Goal: Task Accomplishment & Management: Manage account settings

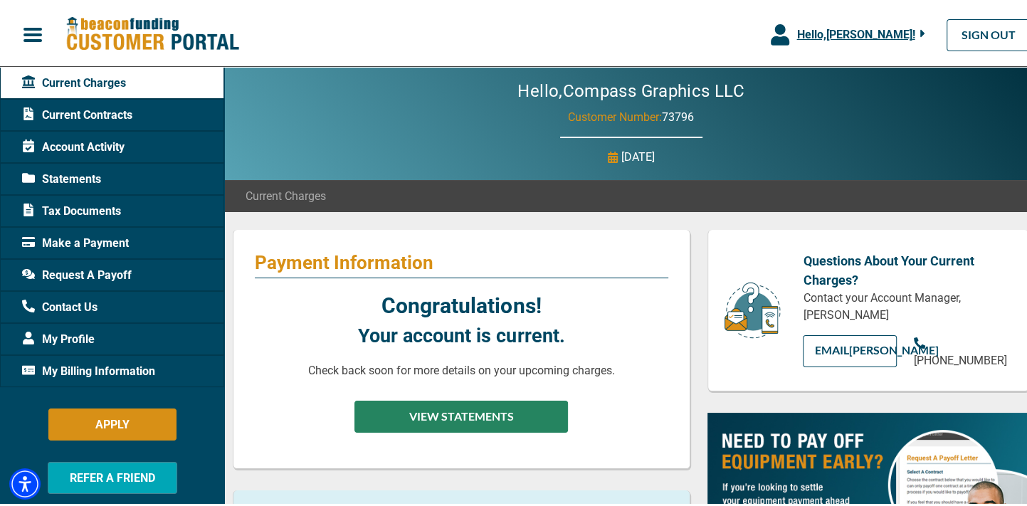
click at [458, 408] on button "VIEW STATEMENTS" at bounding box center [461, 414] width 214 height 32
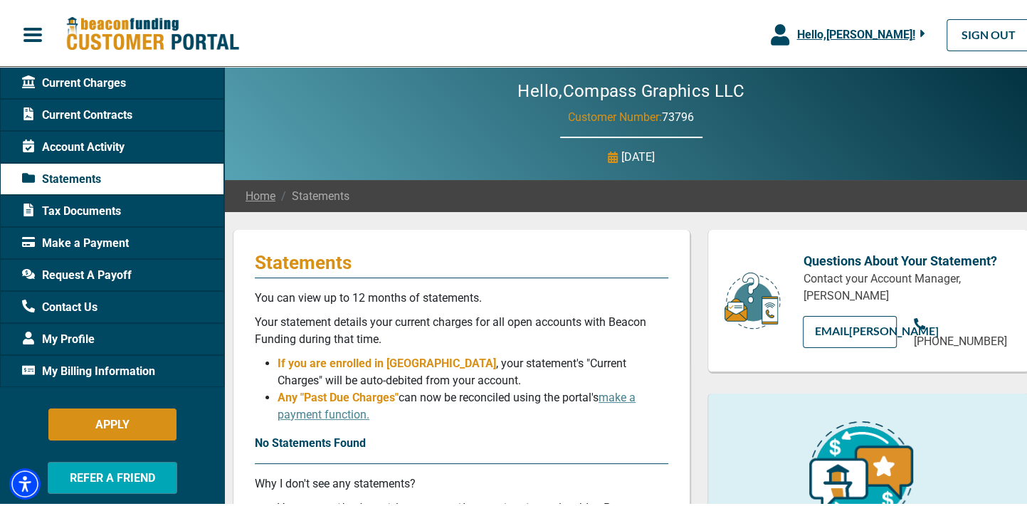
click at [891, 28] on span "Hello, [PERSON_NAME] !" at bounding box center [855, 32] width 118 height 14
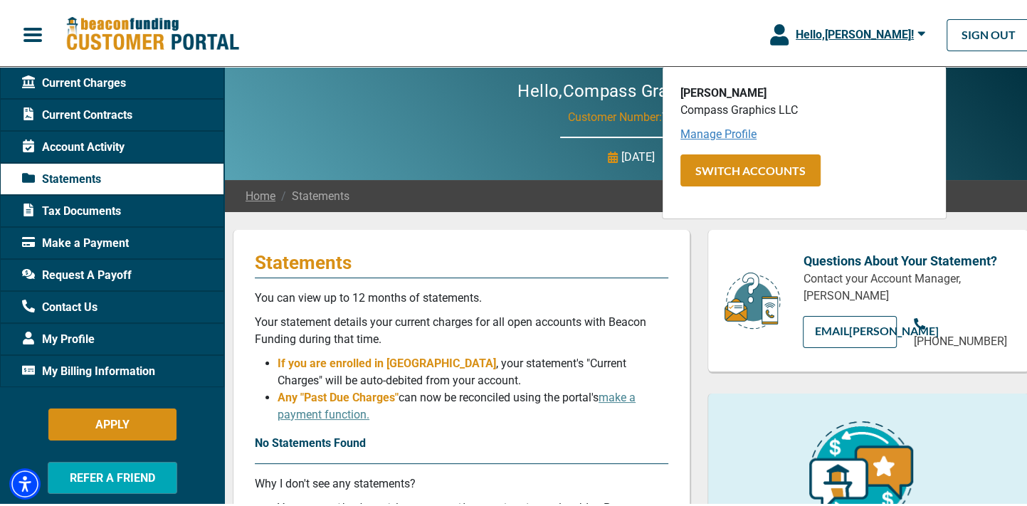
click at [693, 133] on link "Manage Profile" at bounding box center [718, 132] width 76 height 14
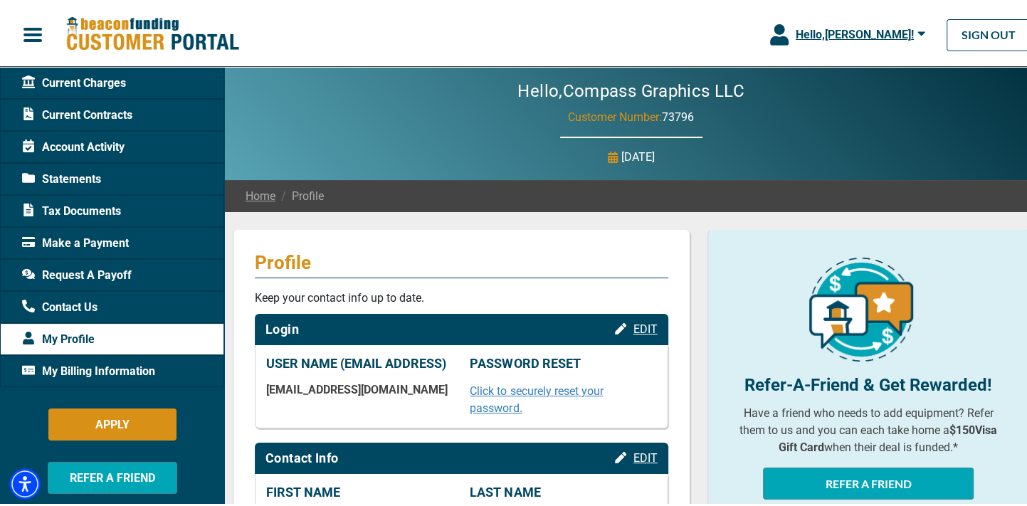
click at [77, 238] on span "Make a Payment" at bounding box center [75, 240] width 107 height 17
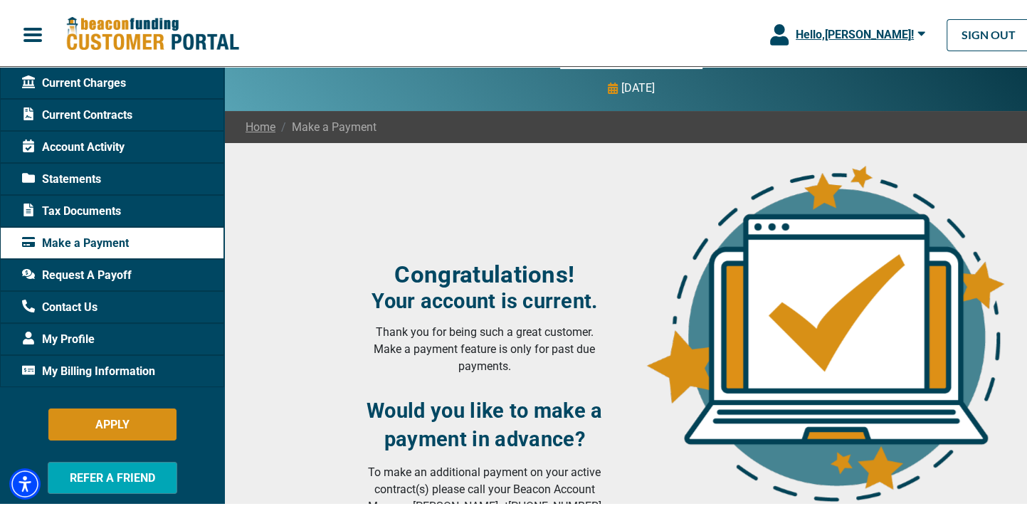
scroll to position [285, 0]
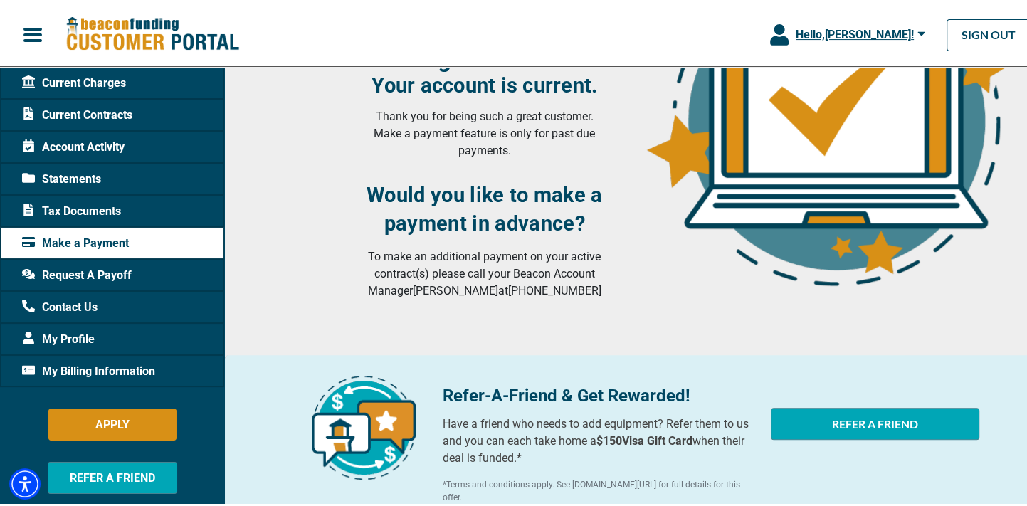
click at [59, 337] on span "My Profile" at bounding box center [58, 336] width 73 height 17
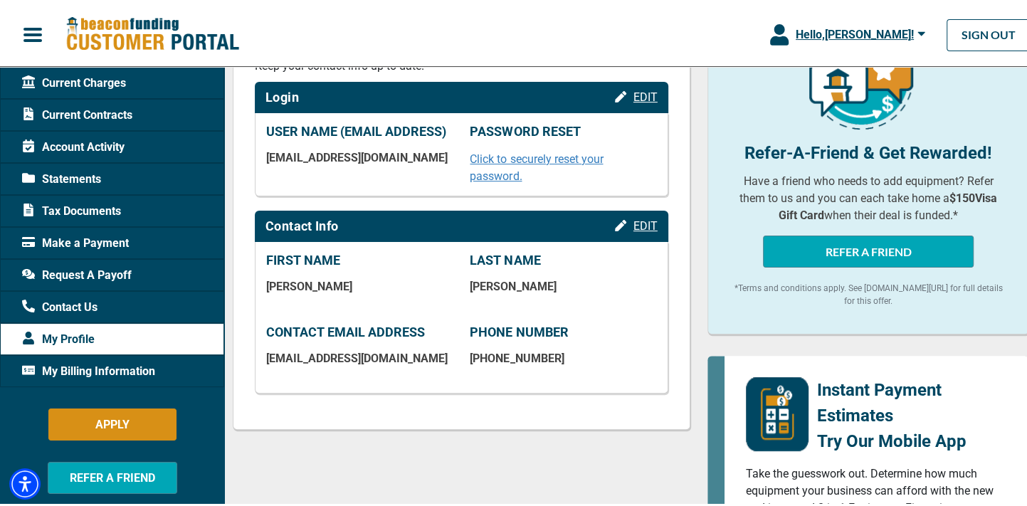
scroll to position [356, 0]
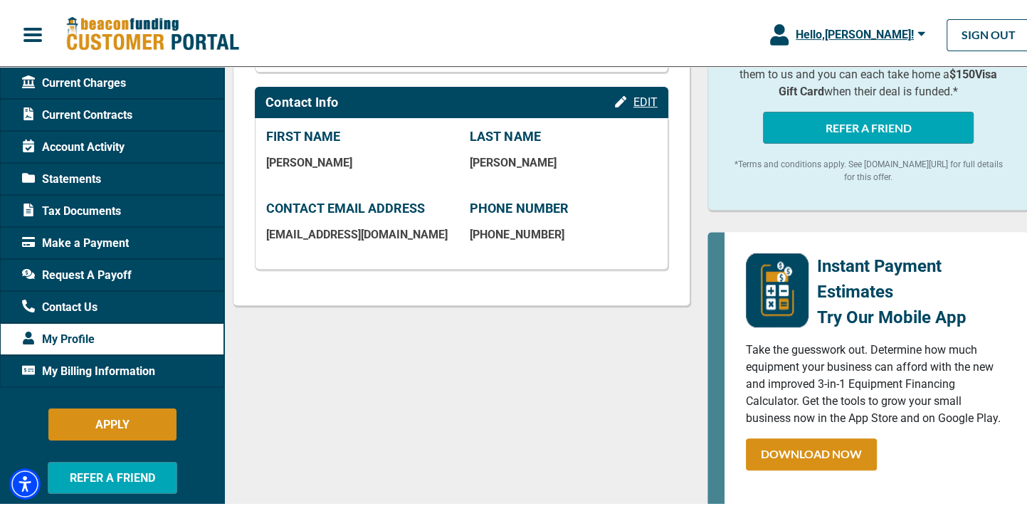
click at [78, 365] on span "My Billing Information" at bounding box center [88, 368] width 133 height 17
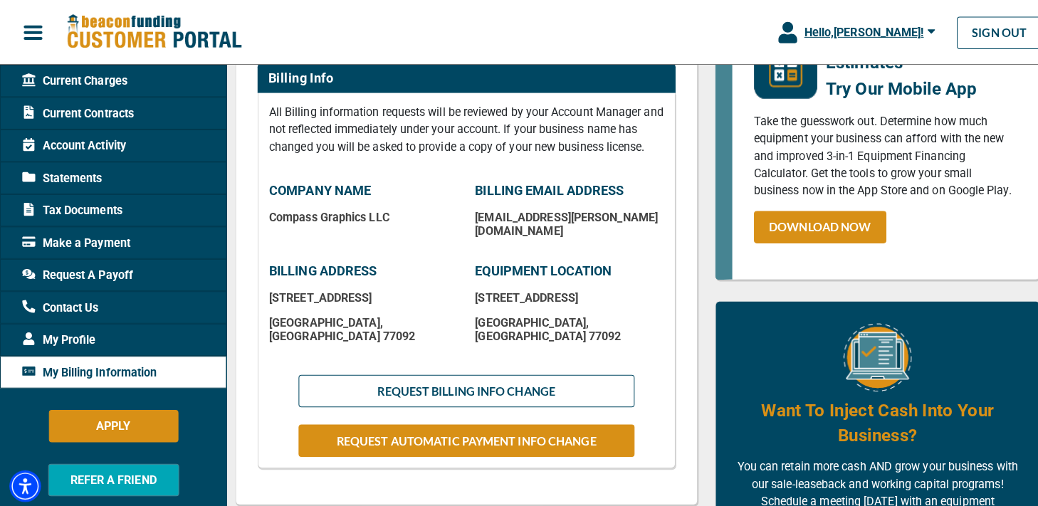
scroll to position [285, 0]
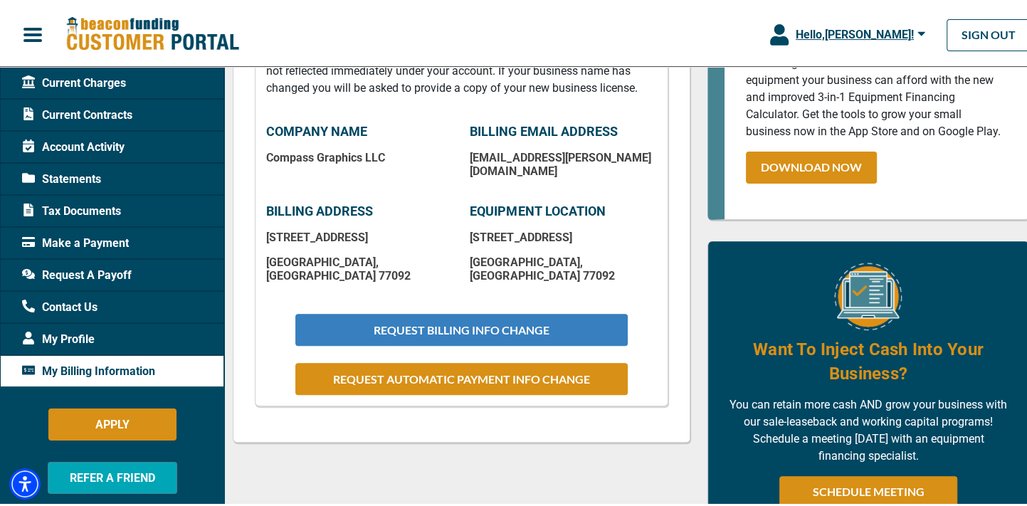
click at [450, 337] on button "REQUEST BILLING INFO CHANGE" at bounding box center [461, 327] width 332 height 32
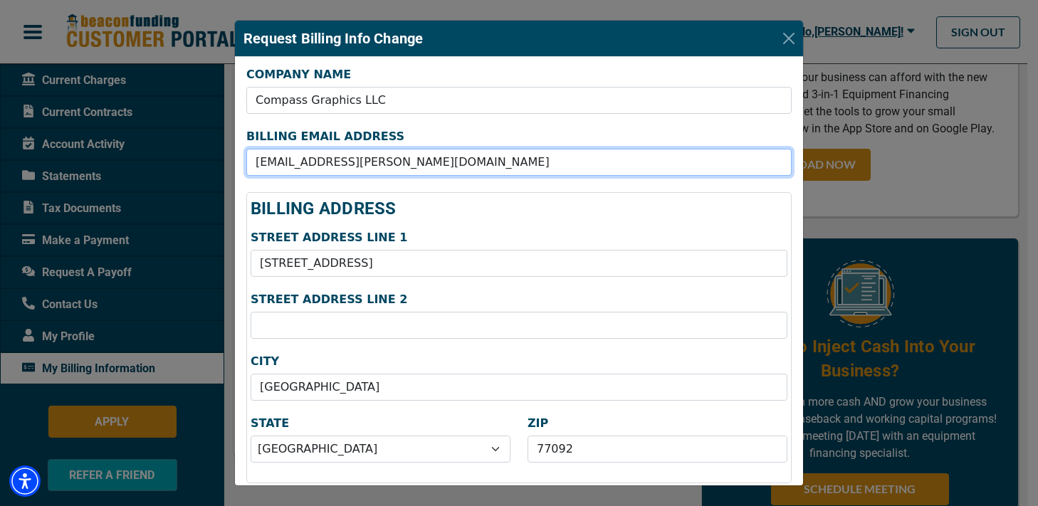
click at [487, 165] on input "[EMAIL_ADDRESS][PERSON_NAME][DOMAIN_NAME]" at bounding box center [518, 162] width 545 height 27
type input "D"
type input "[EMAIL_ADDRESS][DOMAIN_NAME]"
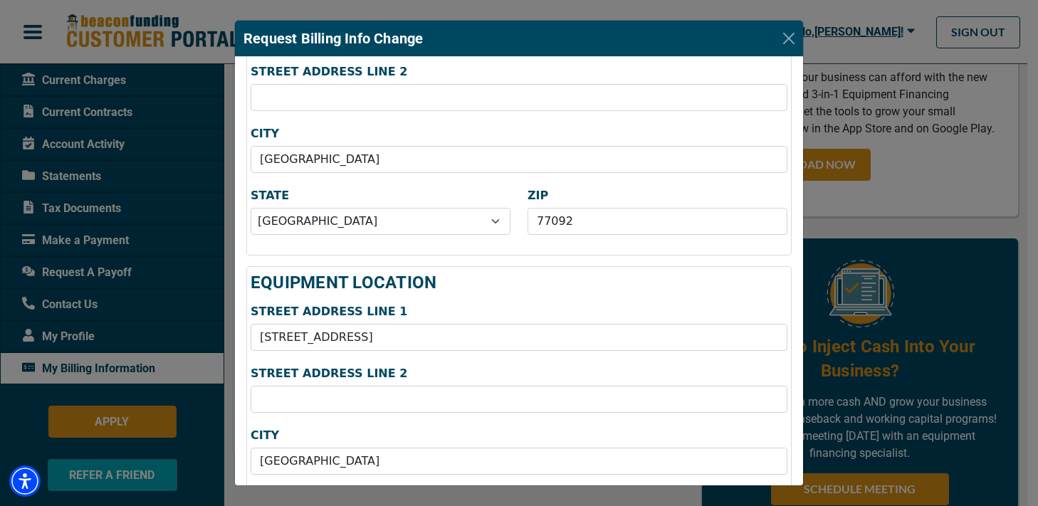
scroll to position [71, 0]
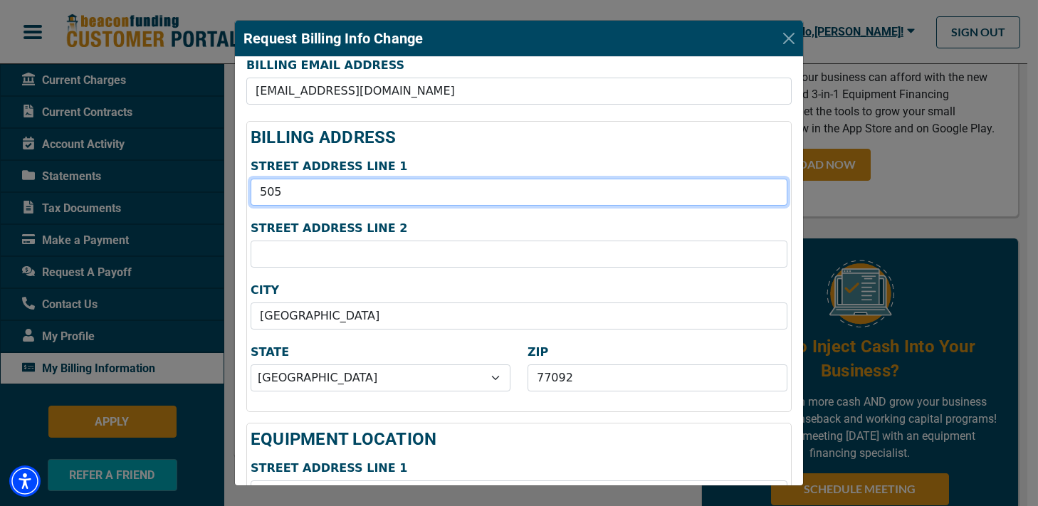
type input "[STREET_ADDRESS][PERSON_NAME]"
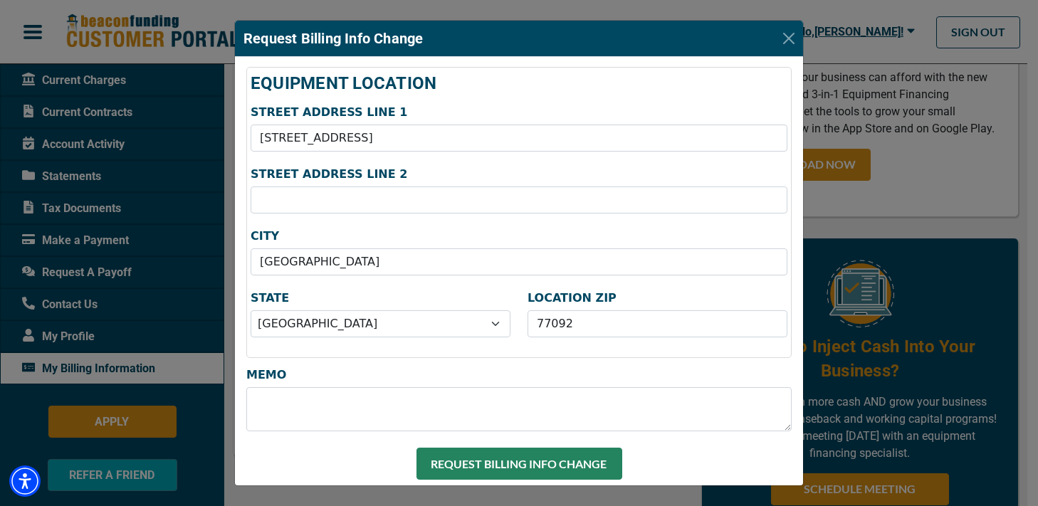
scroll to position [0, 0]
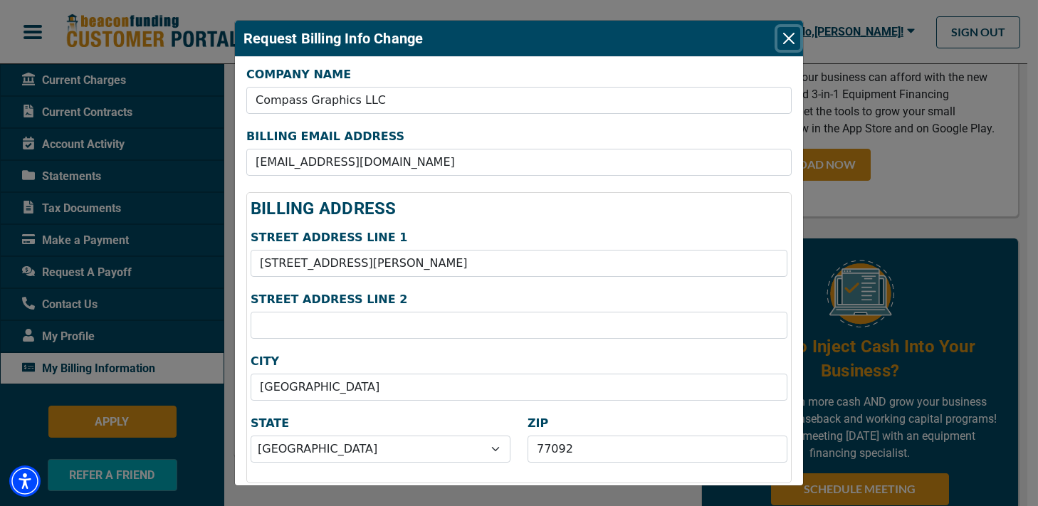
click at [783, 42] on button "Close" at bounding box center [788, 38] width 23 height 23
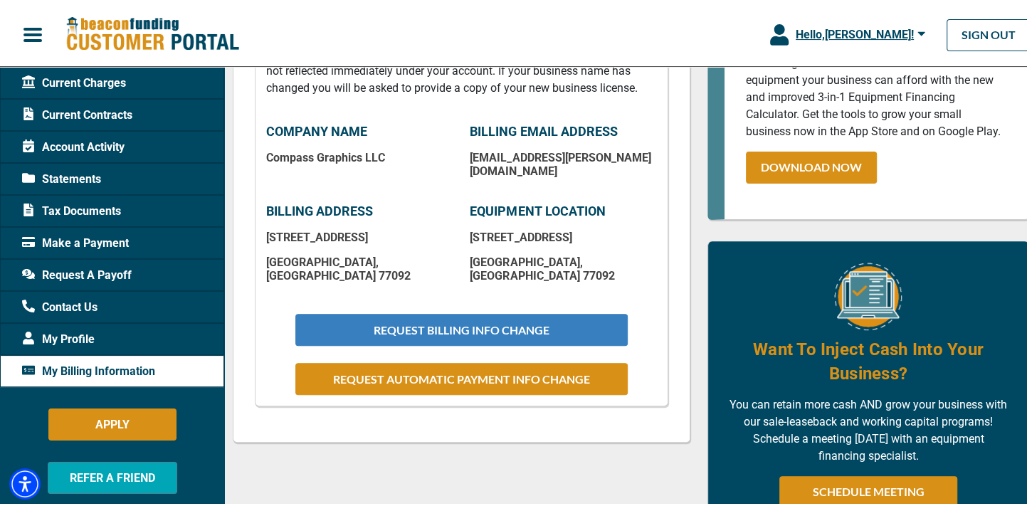
click at [485, 336] on button "REQUEST BILLING INFO CHANGE" at bounding box center [461, 327] width 332 height 32
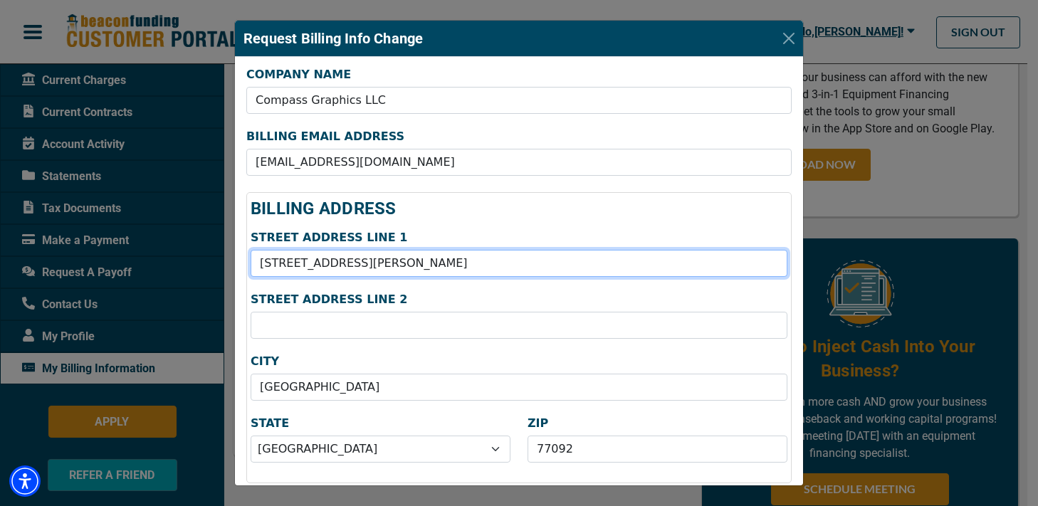
click at [364, 255] on input "[STREET_ADDRESS][PERSON_NAME]" at bounding box center [519, 263] width 537 height 27
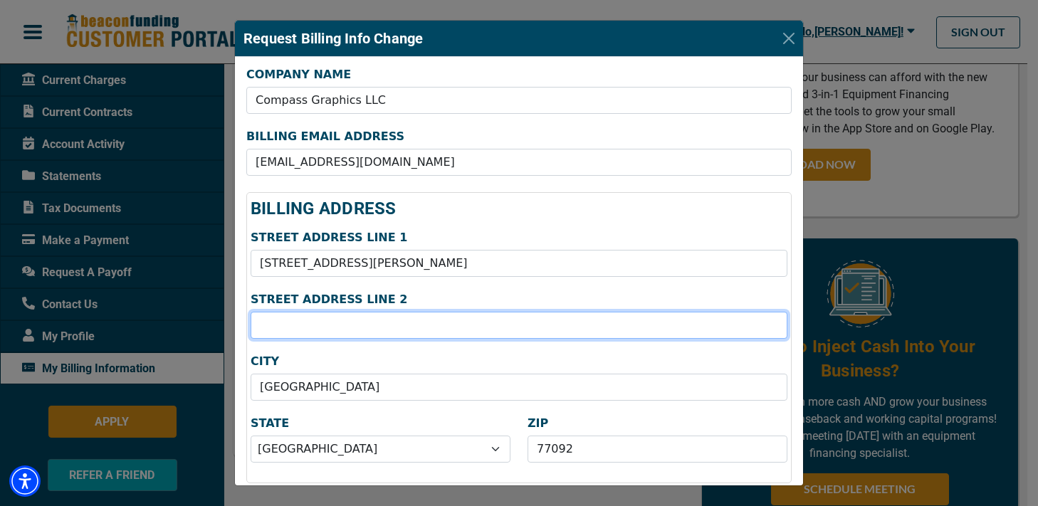
click at [337, 328] on input "STREET ADDRESS LINE 2" at bounding box center [519, 325] width 537 height 27
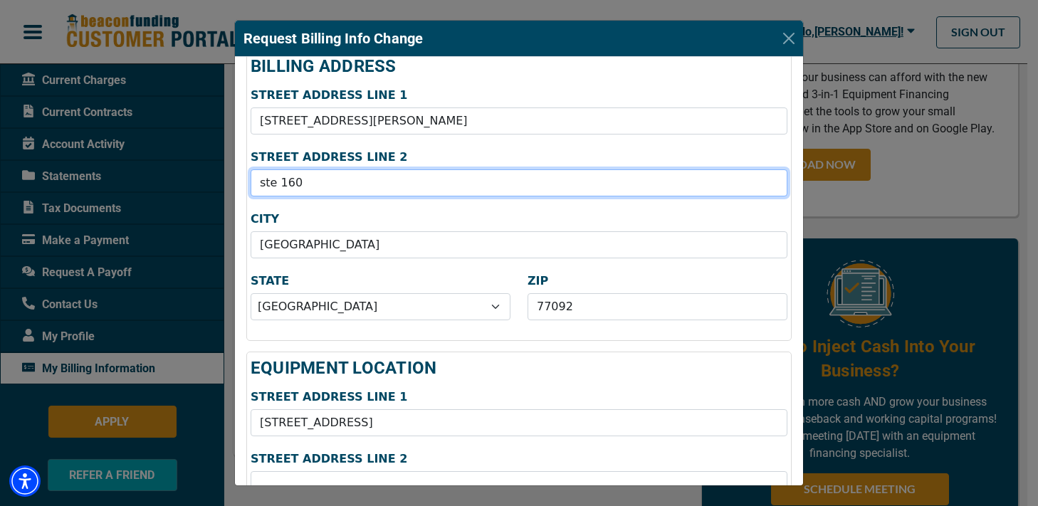
type input "ste 160"
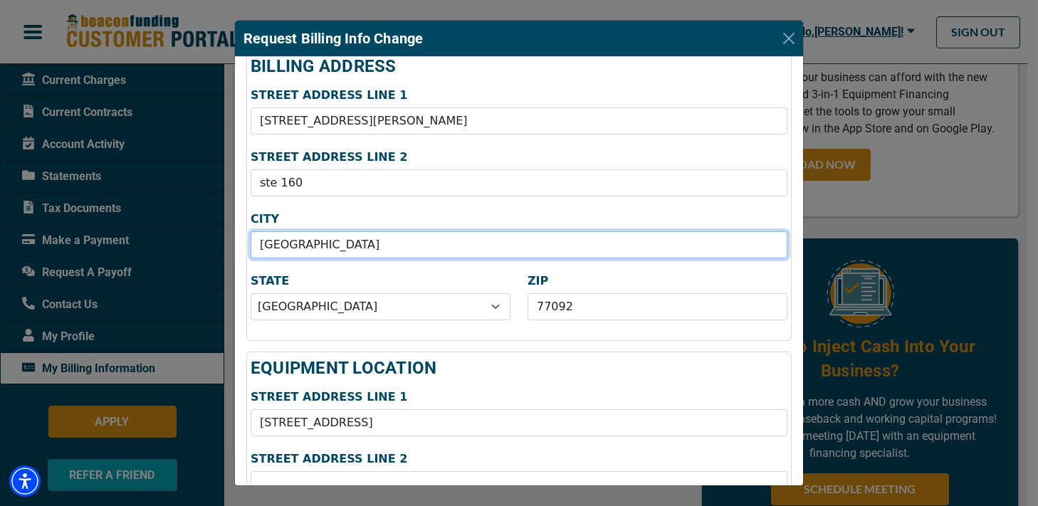
click at [327, 232] on input "[GEOGRAPHIC_DATA]" at bounding box center [519, 244] width 537 height 27
type input "H"
type input "Sugar Land"
type input "unit 160"
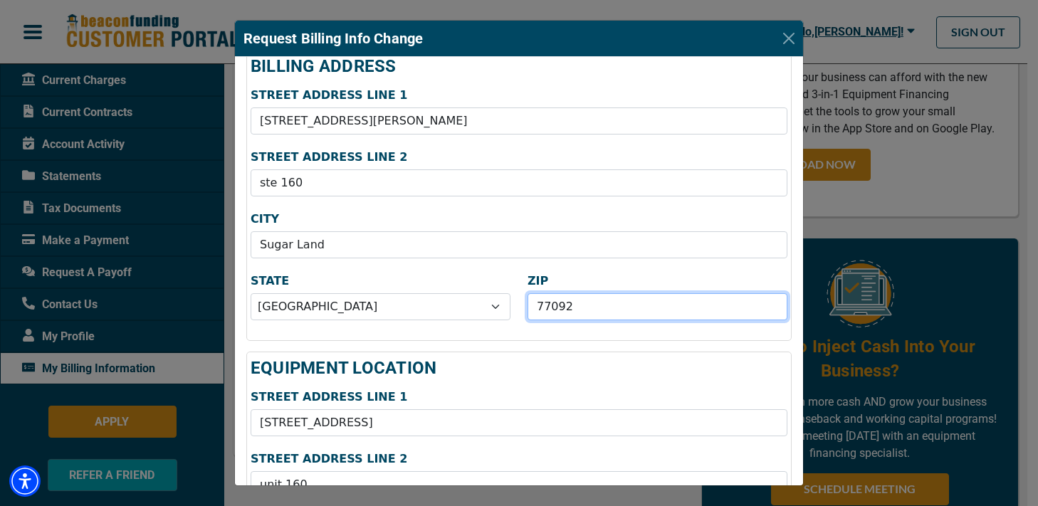
click at [616, 307] on input "77092" at bounding box center [657, 306] width 260 height 27
type input "77479"
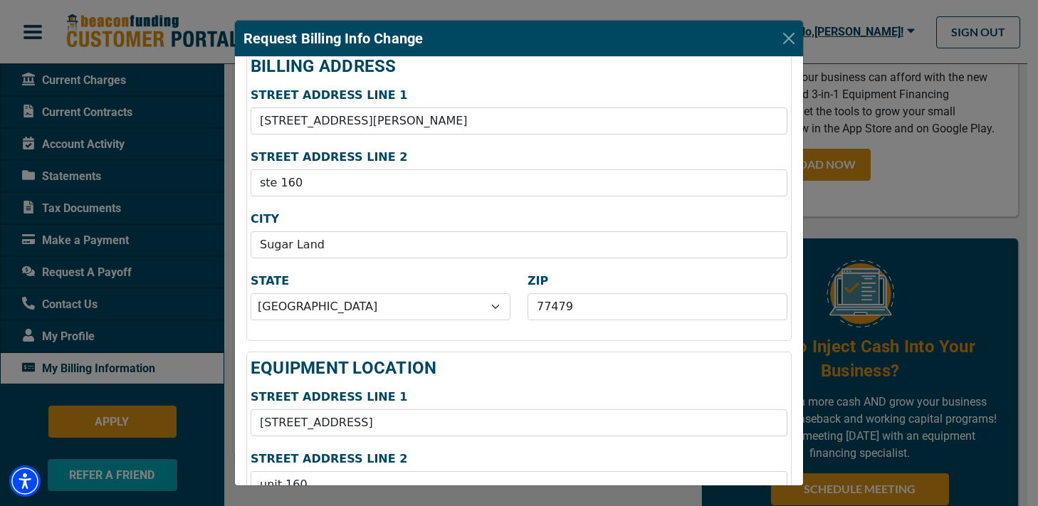
click at [601, 268] on div "BILLING ADDRESS STREET ADDRESS LINE 1 [GEOGRAPHIC_DATA][PERSON_NAME] ADDRESS LI…" at bounding box center [518, 195] width 545 height 291
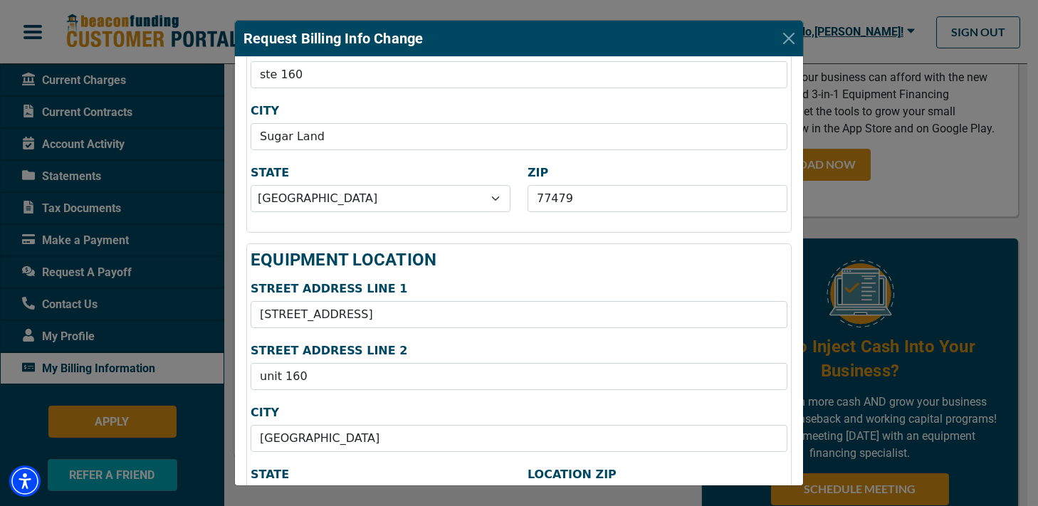
scroll to position [285, 0]
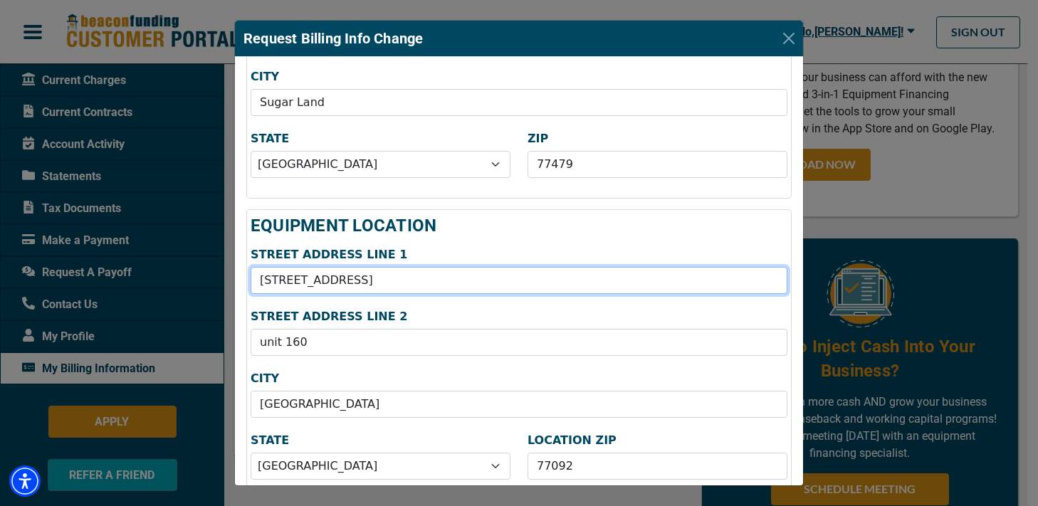
drag, startPoint x: 449, startPoint y: 275, endPoint x: 244, endPoint y: 278, distance: 205.0
click at [244, 278] on div "STREET ADDRESS LINE [STREET_ADDRESS]" at bounding box center [519, 271] width 554 height 46
type input "[STREET_ADDRESS][PERSON_NAME]"
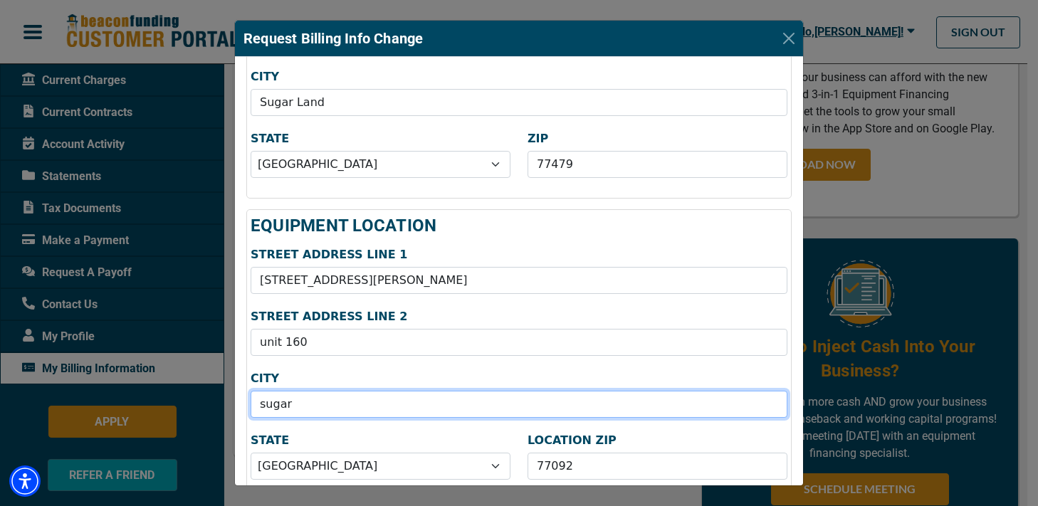
type input "Sugar Land"
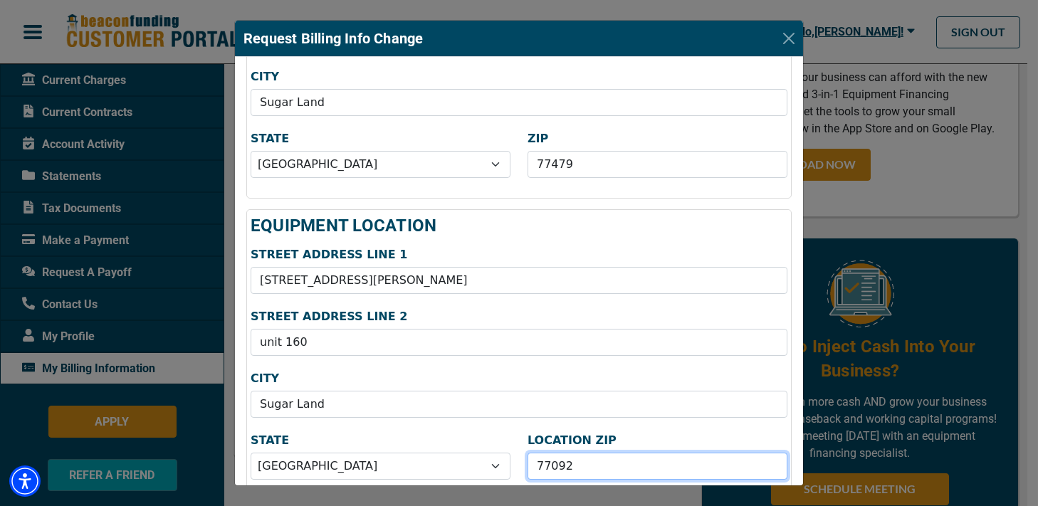
click at [564, 463] on input "77092" at bounding box center [657, 466] width 260 height 27
type input "77479"
click at [522, 365] on div "EQUIPMENT LOCATION STREET ADDRESS LINE 1 [GEOGRAPHIC_DATA][PERSON_NAME] ADDRESS…" at bounding box center [518, 354] width 545 height 291
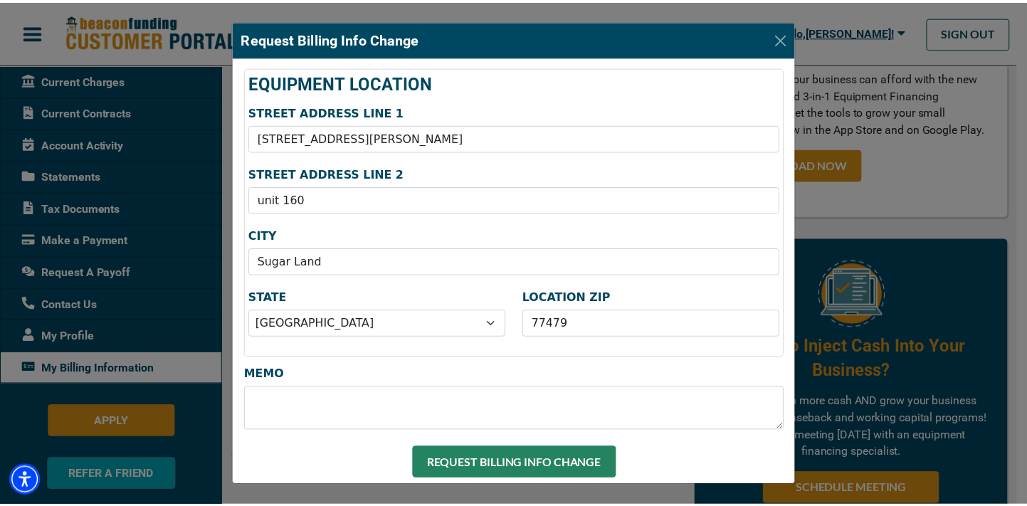
scroll to position [427, 0]
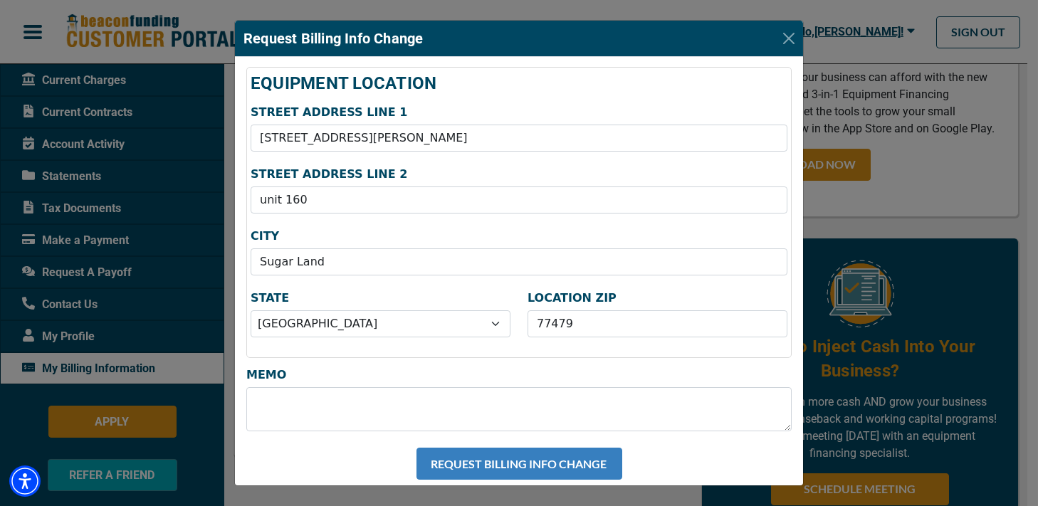
click at [504, 455] on button "REQUEST BILLING INFO CHANGE" at bounding box center [519, 464] width 206 height 32
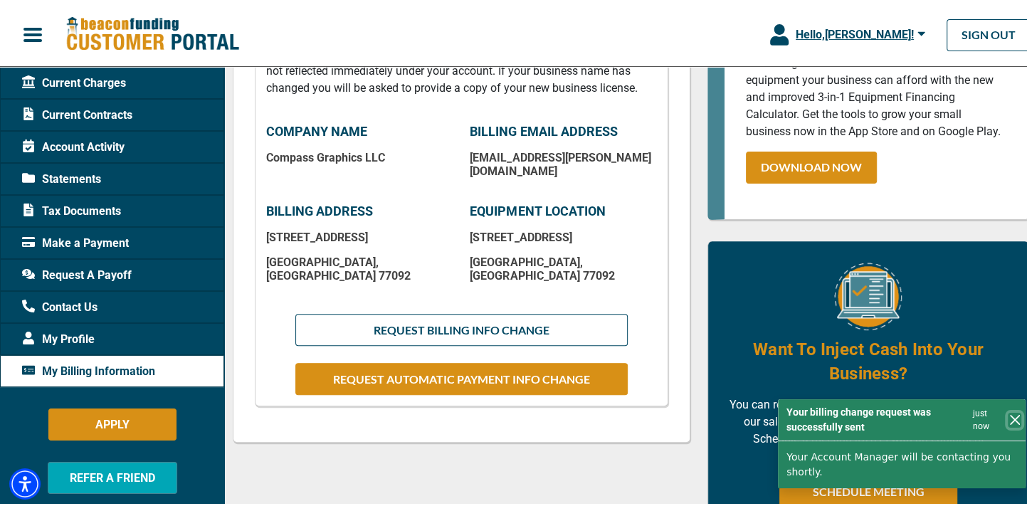
click at [1008, 418] on button "Close" at bounding box center [1015, 417] width 14 height 15
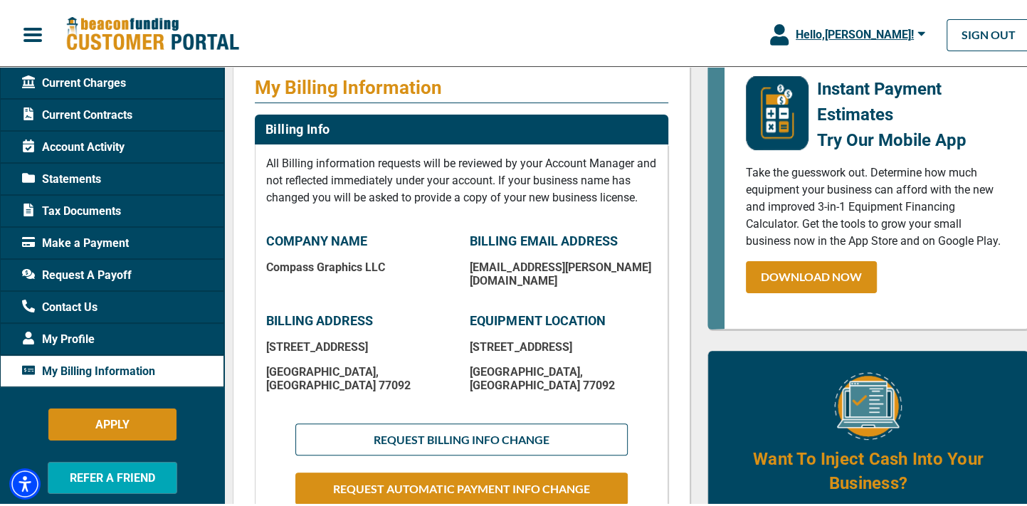
scroll to position [214, 0]
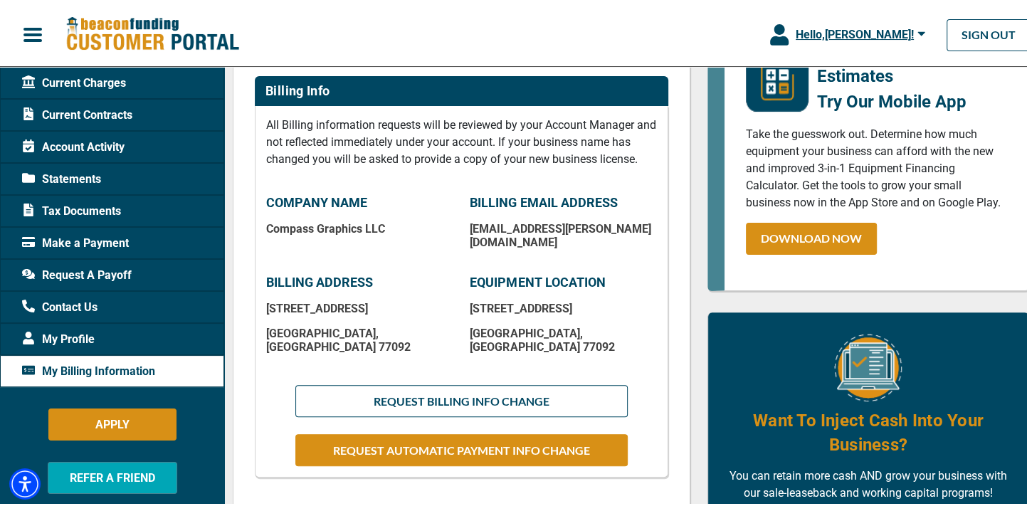
click at [77, 176] on span "Statements" at bounding box center [61, 176] width 79 height 17
